Goal: Task Accomplishment & Management: Use online tool/utility

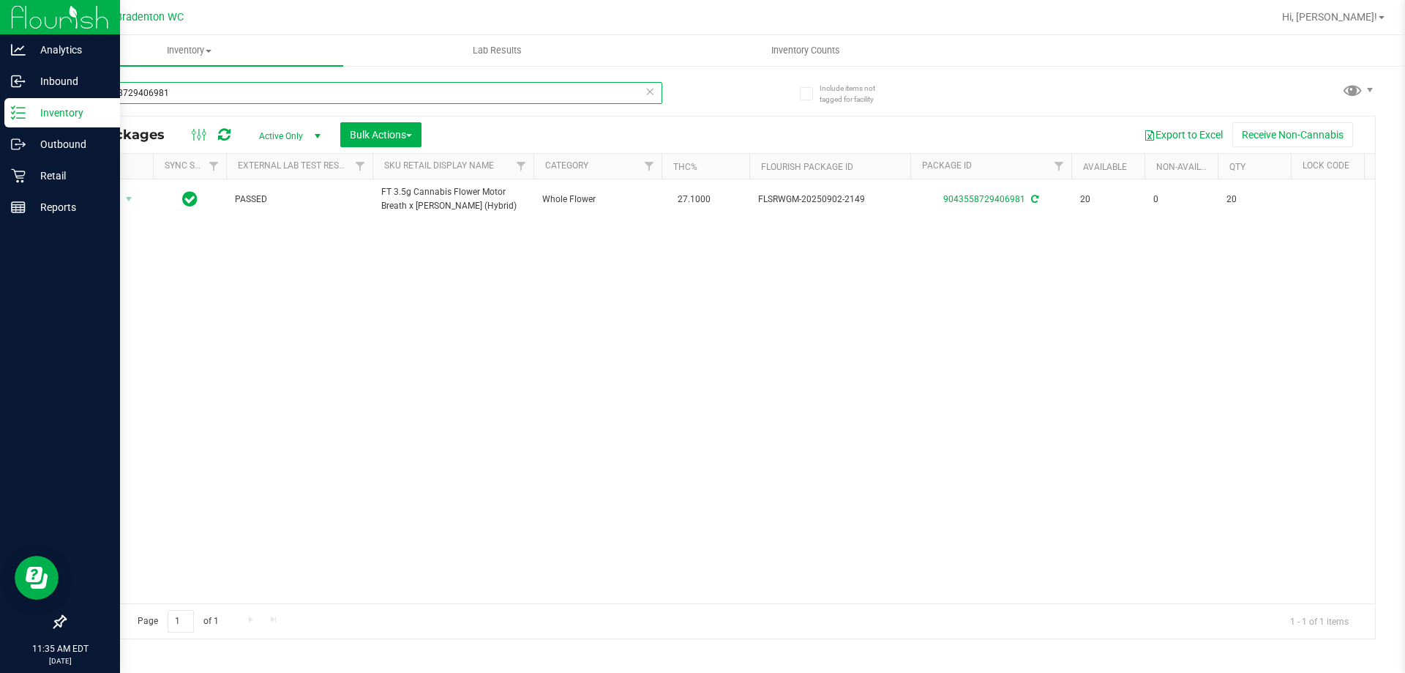
drag, startPoint x: 198, startPoint y: 99, endPoint x: 0, endPoint y: 14, distance: 215.7
click at [0, 28] on div "Analytics Inbound Inventory Outbound Retail Reports 11:35 AM EDT [DATE] 09/20 B…" at bounding box center [702, 336] width 1405 height 673
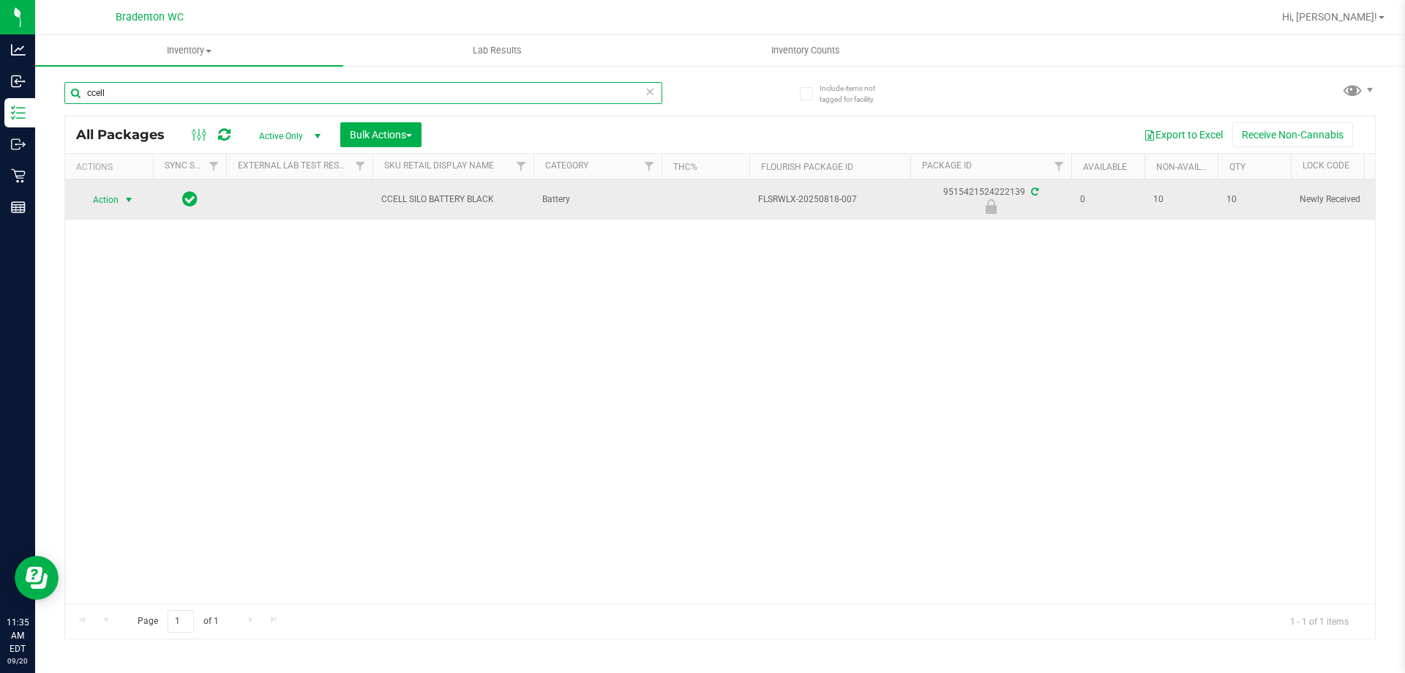
type input "ccell"
click at [99, 203] on span "Action" at bounding box center [100, 200] width 40 height 20
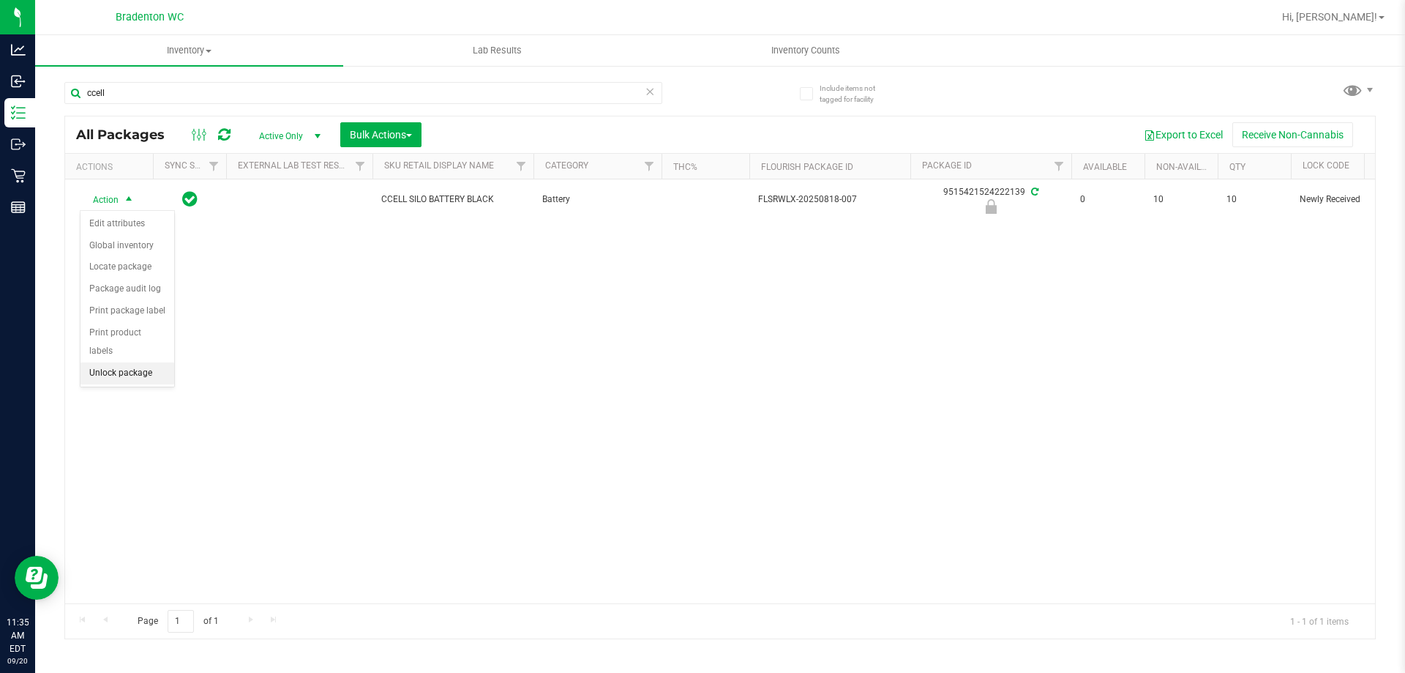
click at [111, 362] on li "Unlock package" at bounding box center [128, 373] width 94 height 22
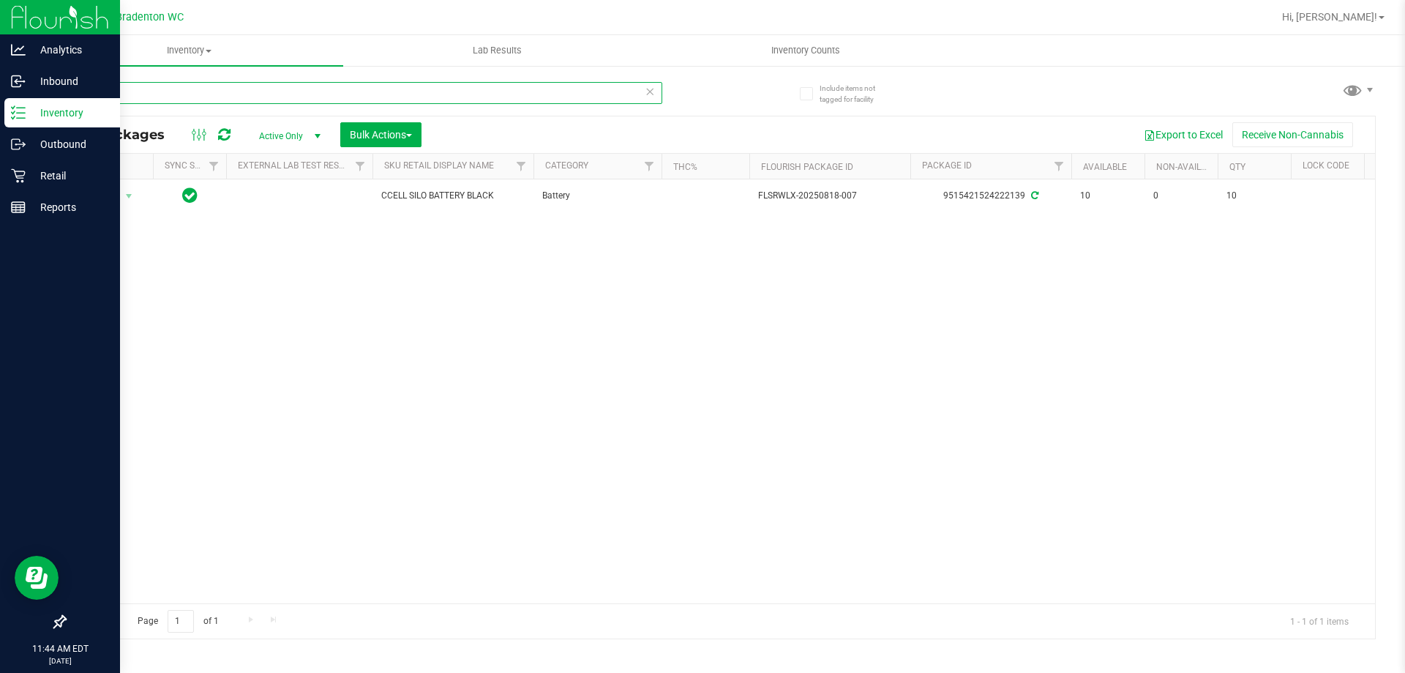
drag, startPoint x: 129, startPoint y: 92, endPoint x: 0, endPoint y: 13, distance: 151.1
click at [0, 40] on div "Analytics Inbound Inventory Outbound Retail Reports 11:44 AM EDT [DATE] 09/20 B…" at bounding box center [702, 336] width 1405 height 673
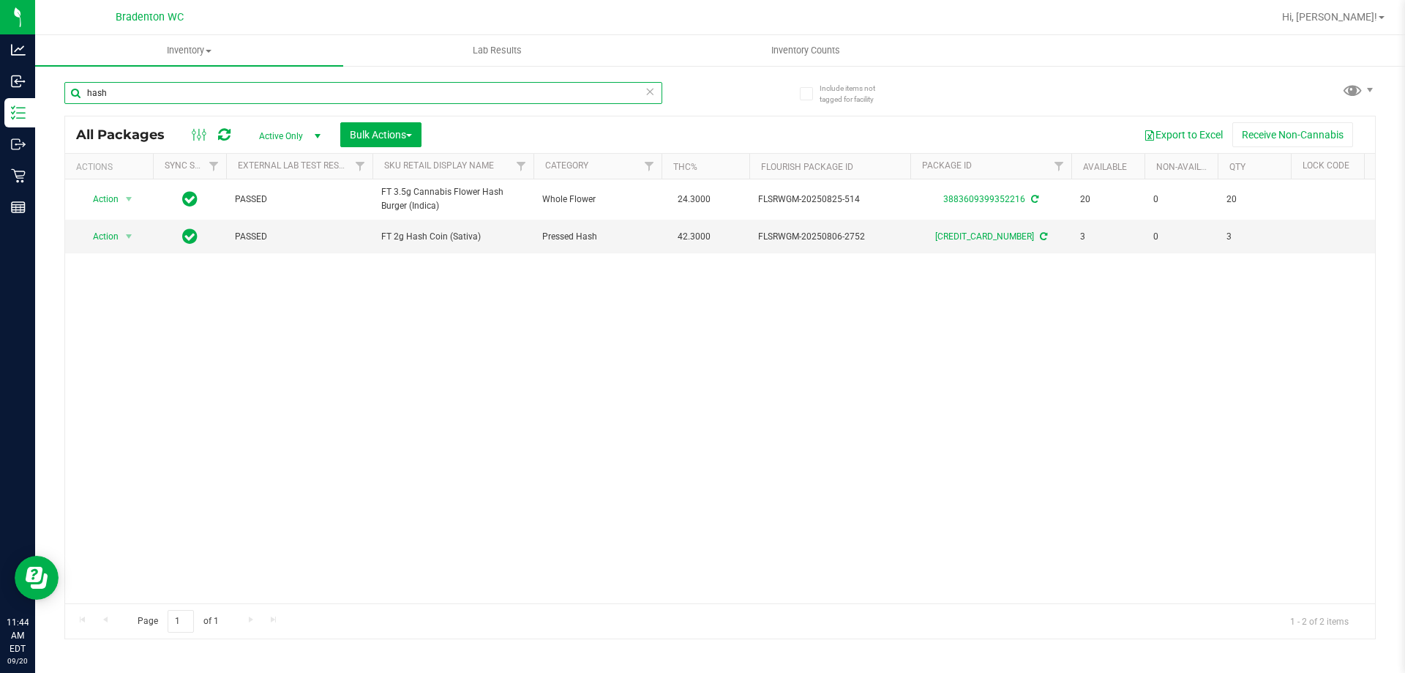
type input "hash"
